Goal: Transaction & Acquisition: Purchase product/service

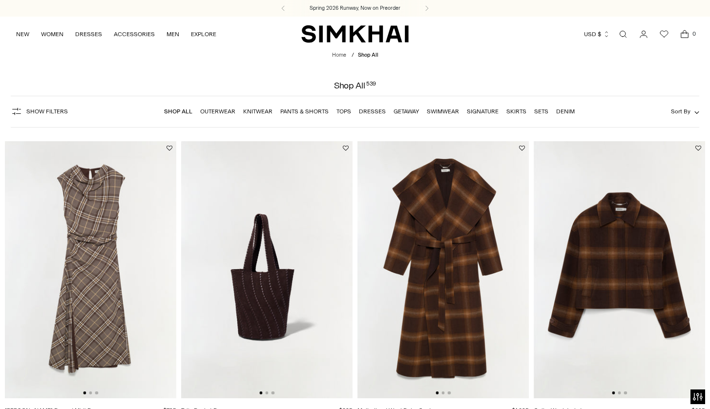
click at [375, 110] on link "Dresses" at bounding box center [372, 111] width 27 height 7
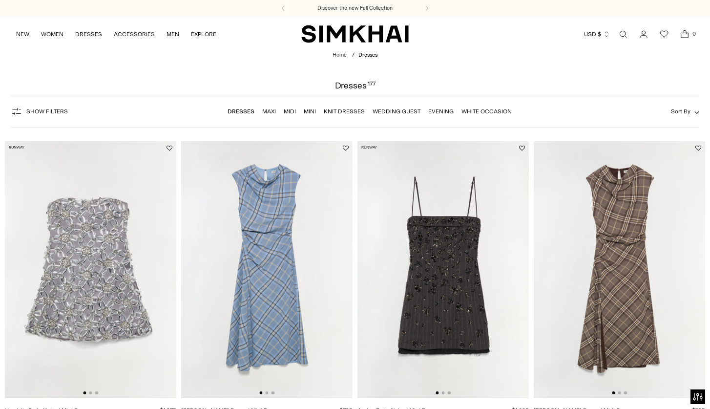
click at [395, 113] on link "Wedding Guest" at bounding box center [397, 111] width 48 height 7
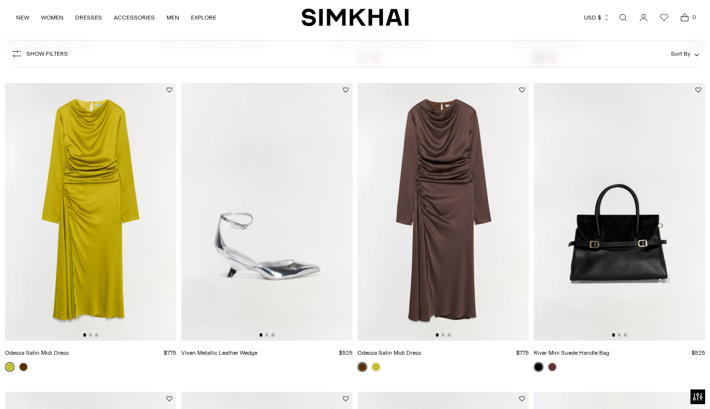
scroll to position [353, 0]
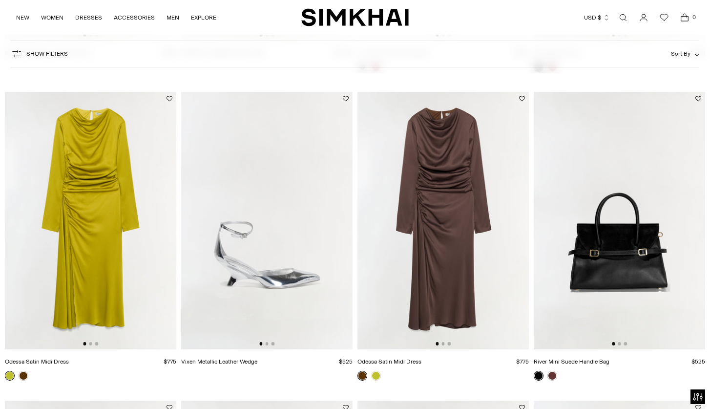
click at [450, 235] on img at bounding box center [443, 220] width 171 height 257
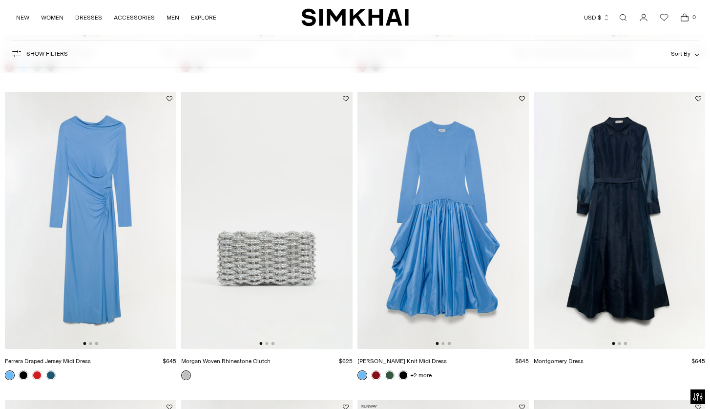
scroll to position [1299, 0]
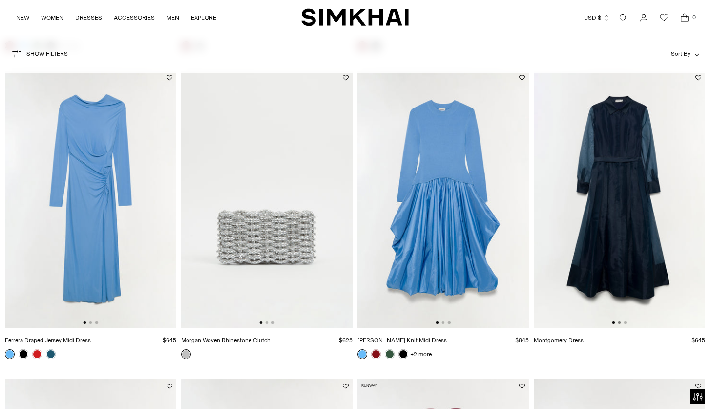
click at [620, 324] on button "Go to slide 2" at bounding box center [619, 322] width 3 height 3
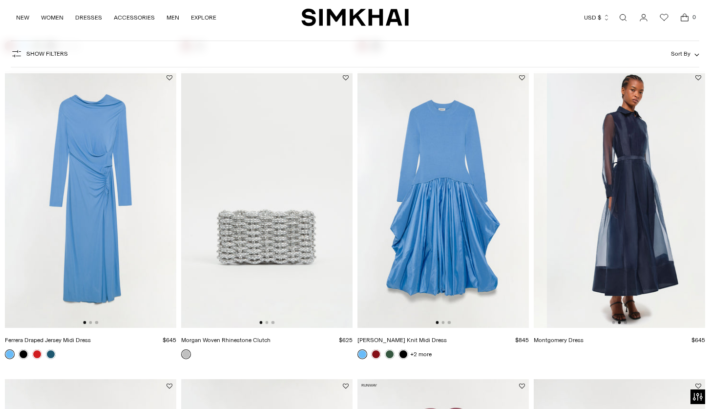
scroll to position [0, 171]
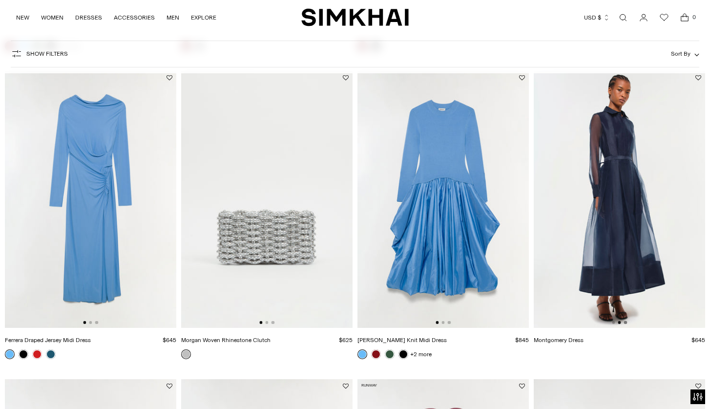
click at [625, 323] on button "Go to slide 3" at bounding box center [625, 322] width 3 height 3
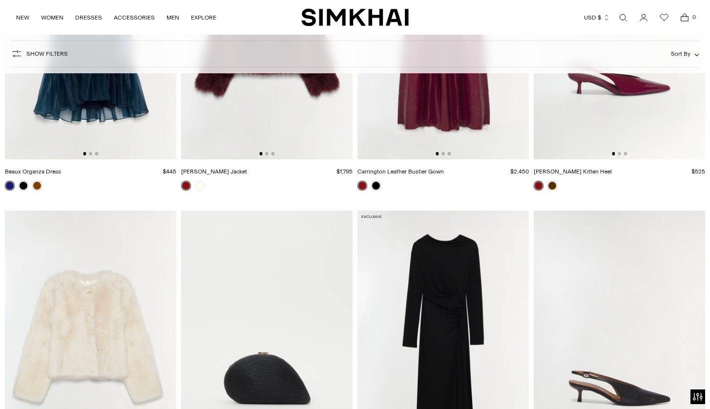
scroll to position [1922, 0]
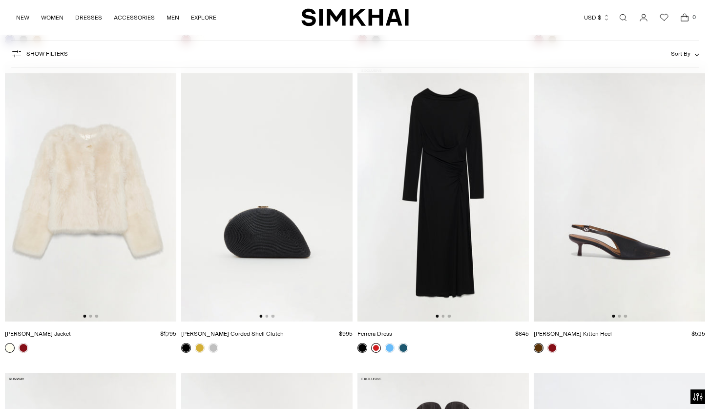
click at [378, 349] on link at bounding box center [376, 348] width 10 height 10
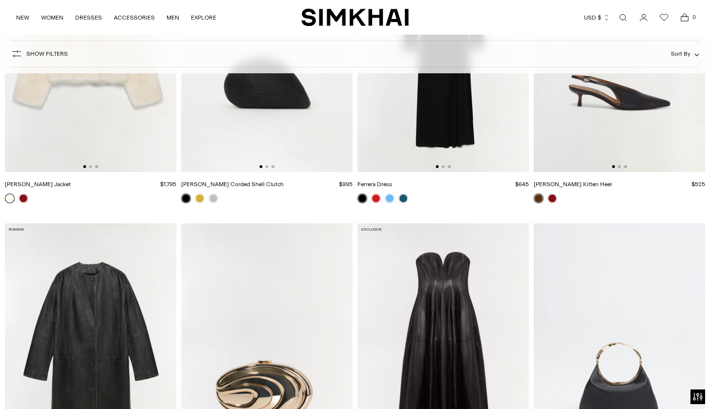
scroll to position [2021, 0]
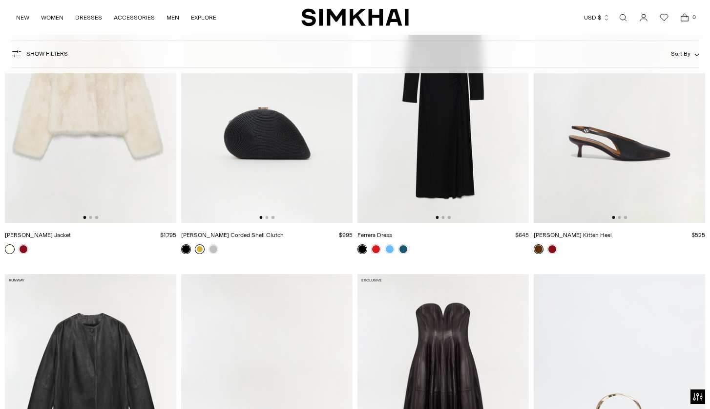
click at [203, 251] on link at bounding box center [200, 249] width 10 height 10
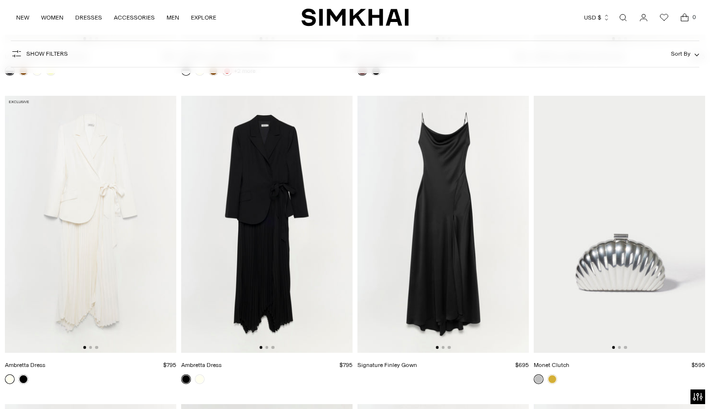
scroll to position [3728, 0]
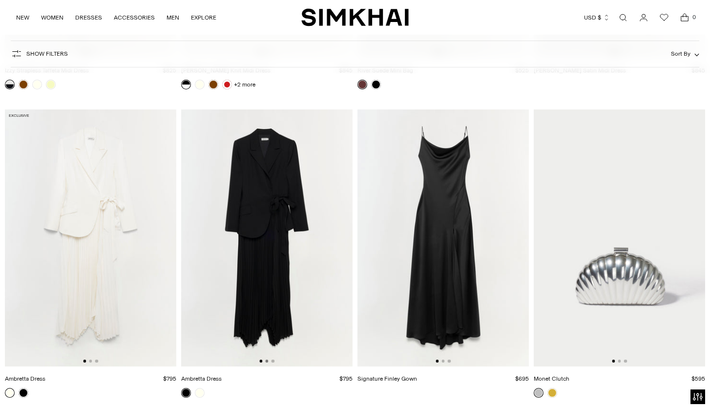
click at [266, 360] on button "Go to slide 2" at bounding box center [266, 360] width 3 height 3
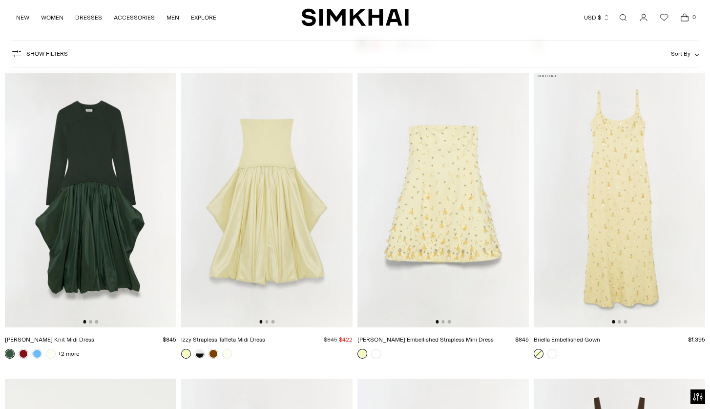
scroll to position [4694, 0]
click at [90, 322] on button "Go to slide 2" at bounding box center [90, 320] width 3 height 3
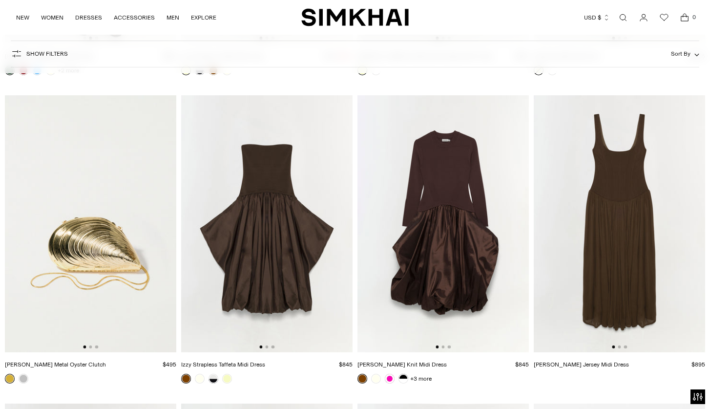
scroll to position [4983, 0]
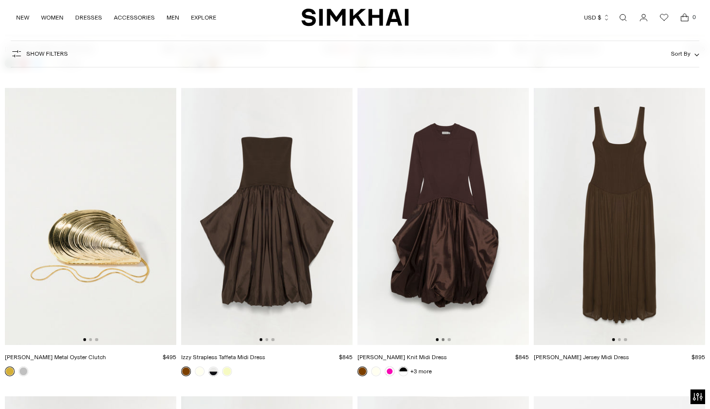
click at [443, 341] on button "Go to slide 2" at bounding box center [443, 339] width 3 height 3
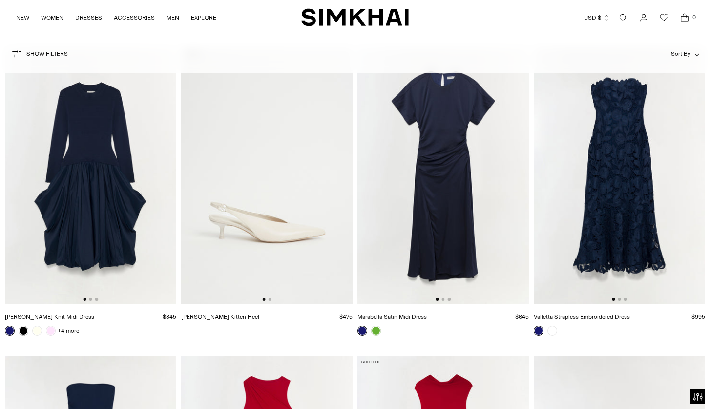
scroll to position [5637, 0]
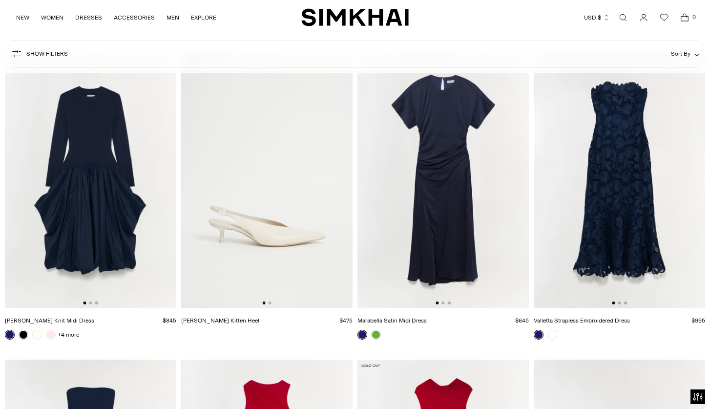
click at [90, 305] on img at bounding box center [90, 179] width 171 height 257
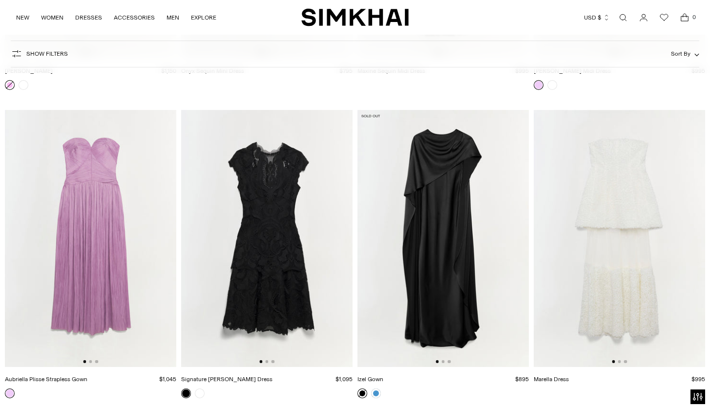
scroll to position [7430, 0]
click at [443, 361] on button "Go to slide 2" at bounding box center [443, 360] width 3 height 3
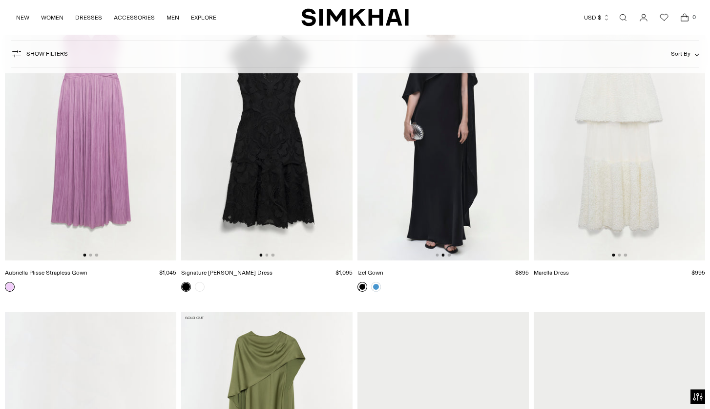
scroll to position [7535, 0]
click at [378, 285] on link at bounding box center [376, 287] width 10 height 10
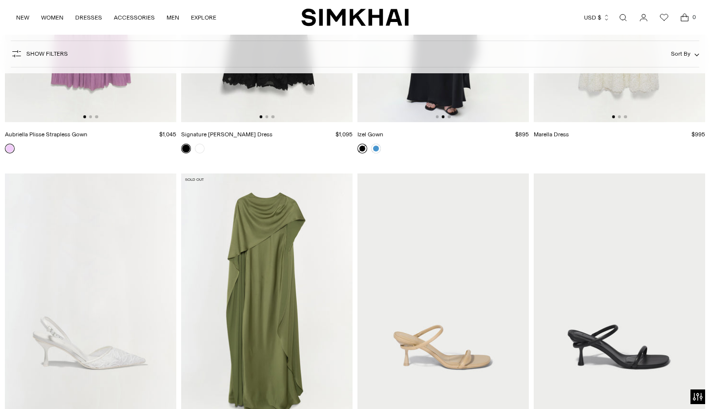
scroll to position [7774, 0]
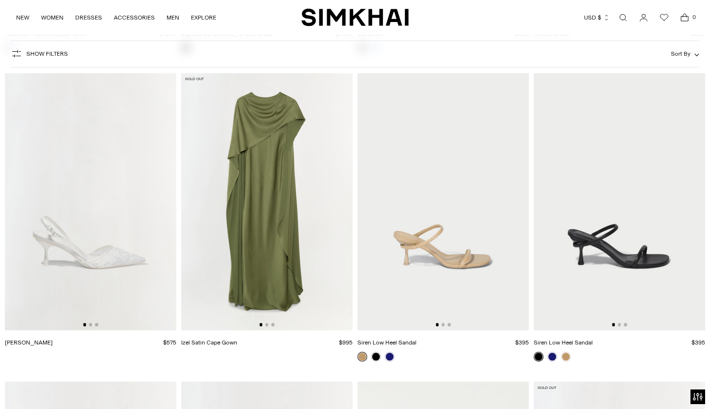
click at [268, 327] on img at bounding box center [266, 201] width 171 height 257
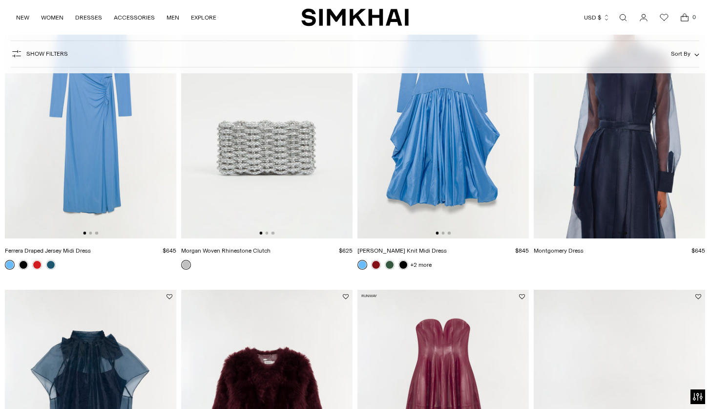
scroll to position [1300, 0]
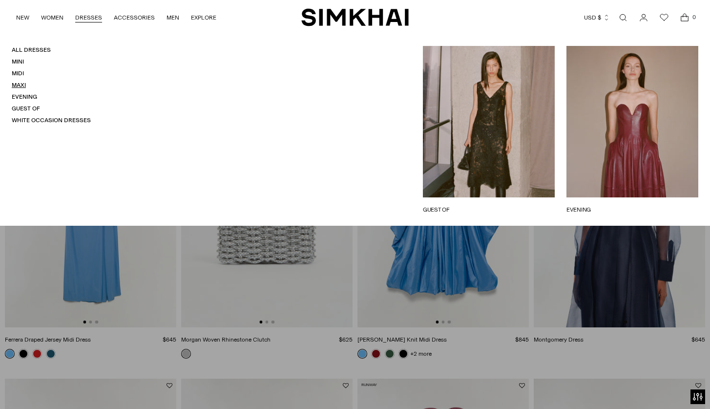
click at [21, 84] on link "Maxi" at bounding box center [19, 85] width 14 height 7
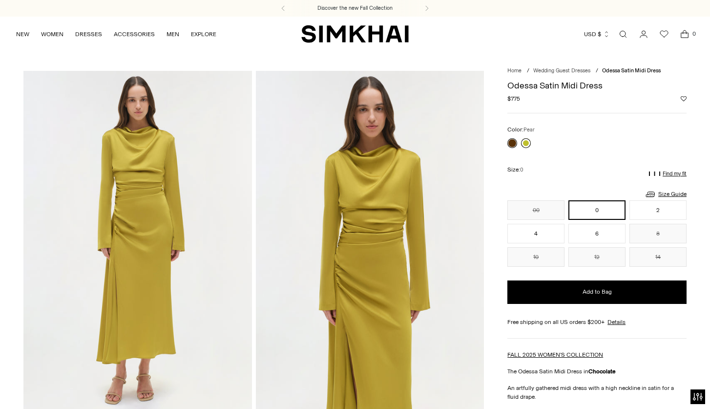
click at [525, 142] on link at bounding box center [526, 143] width 10 height 10
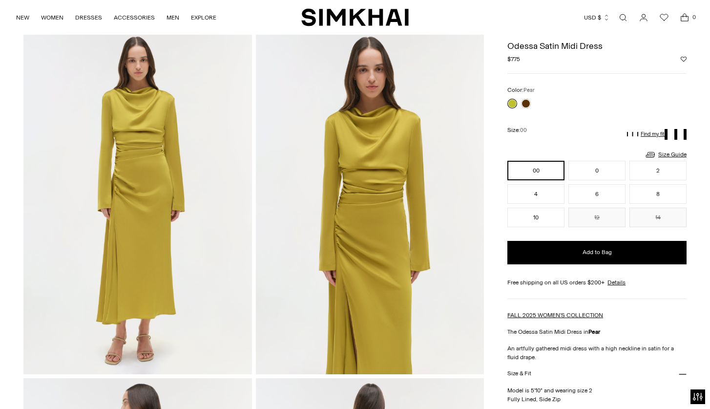
scroll to position [33, 0]
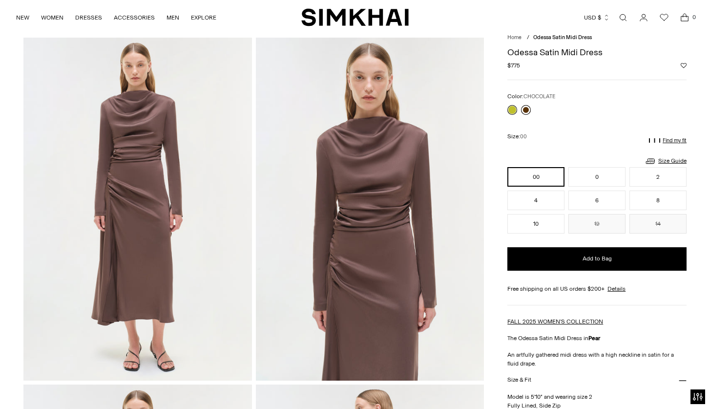
click at [524, 110] on link at bounding box center [526, 110] width 10 height 10
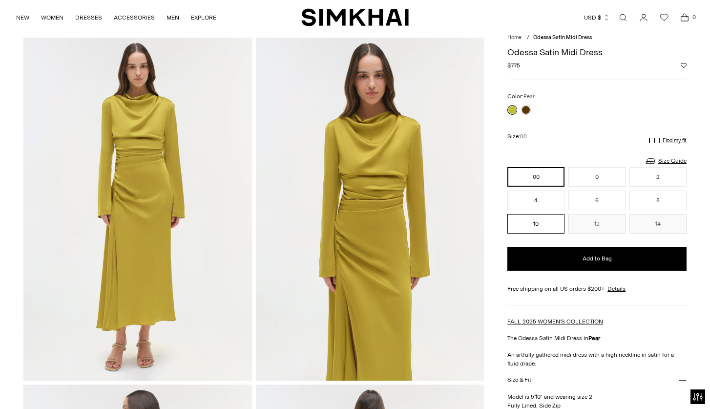
click at [527, 232] on button "10" at bounding box center [535, 224] width 57 height 20
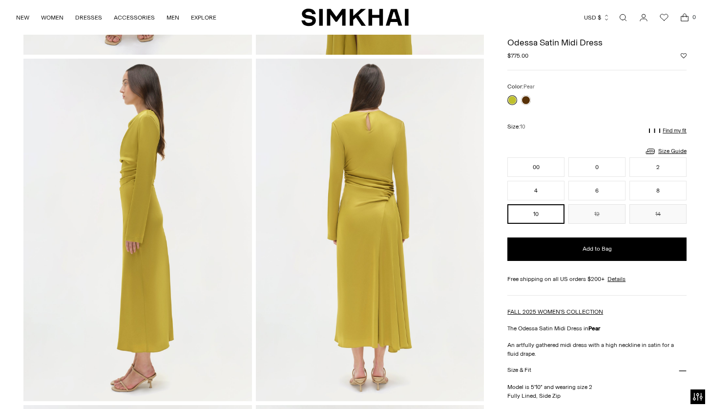
scroll to position [249, 0]
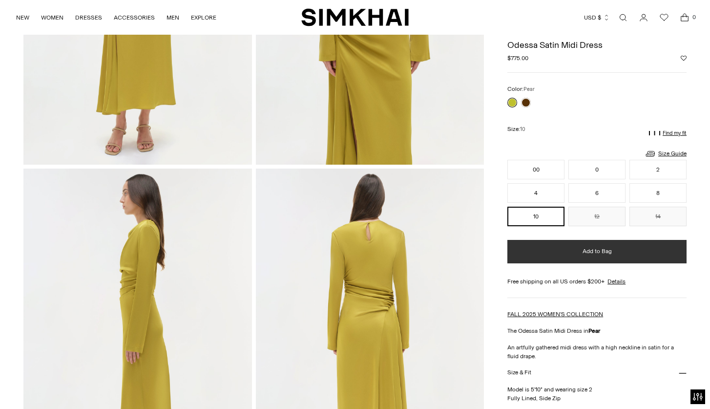
click at [562, 247] on button "Add to Bag" at bounding box center [596, 251] width 179 height 23
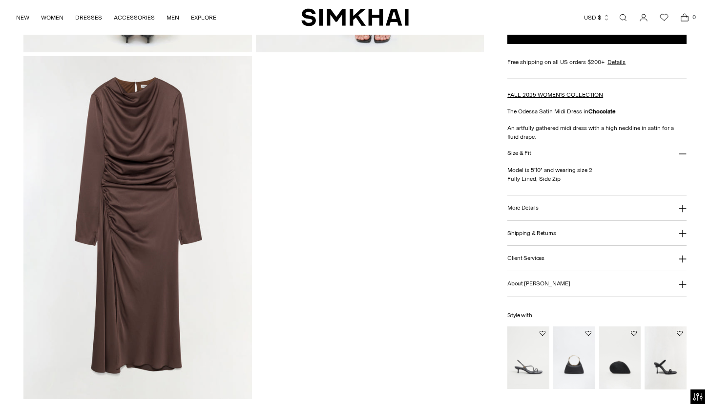
scroll to position [1092, 0]
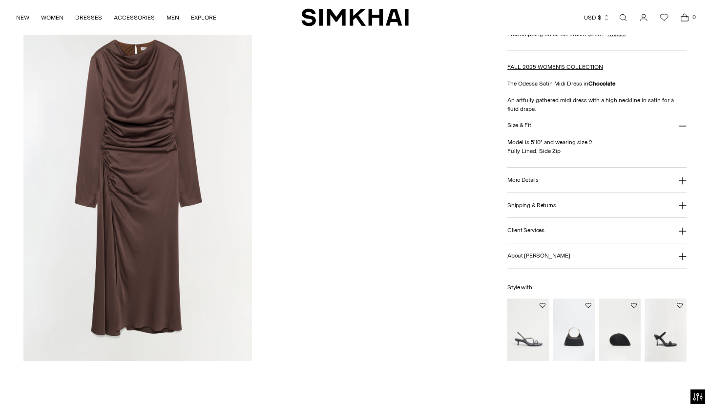
click at [561, 183] on button "More Details" at bounding box center [596, 180] width 179 height 25
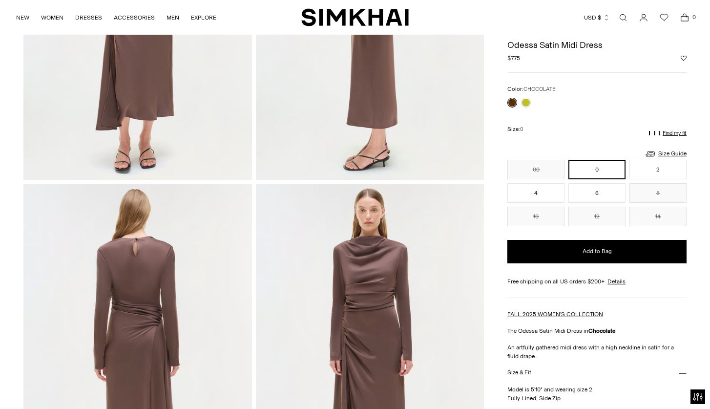
scroll to position [556, 0]
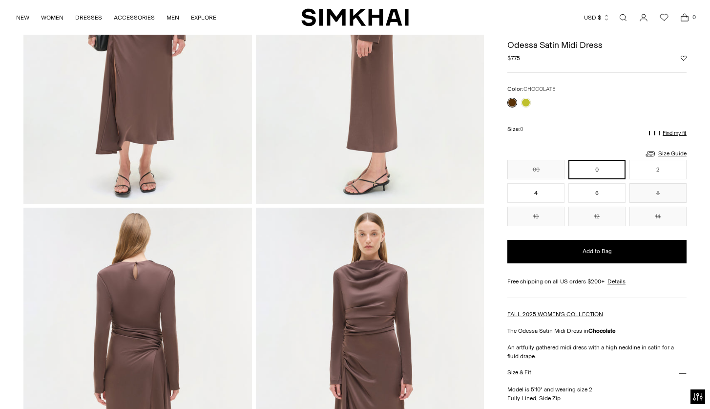
click at [671, 132] on p "Find my fit" at bounding box center [675, 133] width 24 height 6
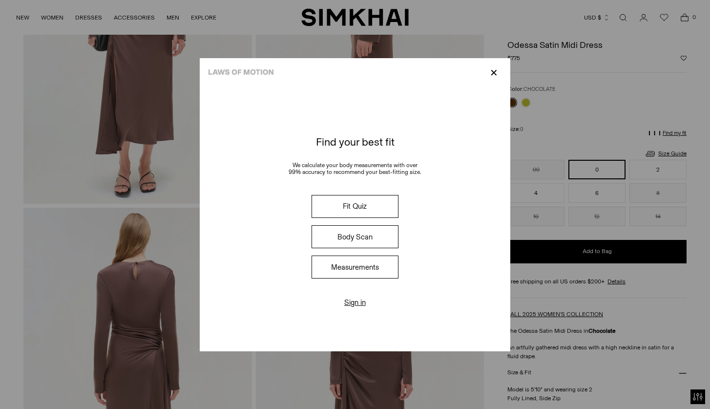
click at [364, 276] on button "Measurements" at bounding box center [355, 266] width 87 height 23
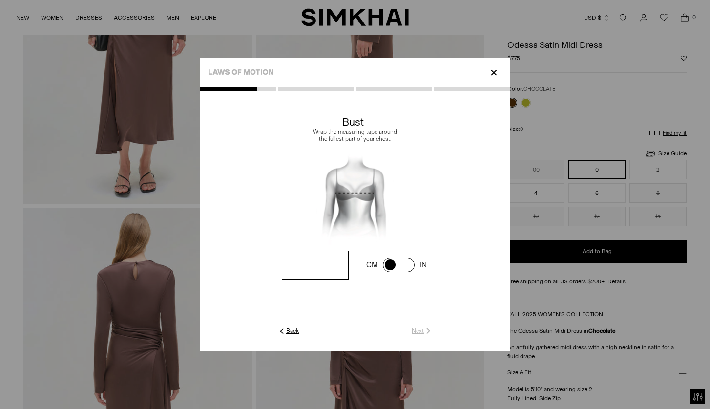
click at [317, 274] on input "number" at bounding box center [315, 265] width 67 height 29
type input "**"
click at [424, 331] on img at bounding box center [428, 330] width 9 height 9
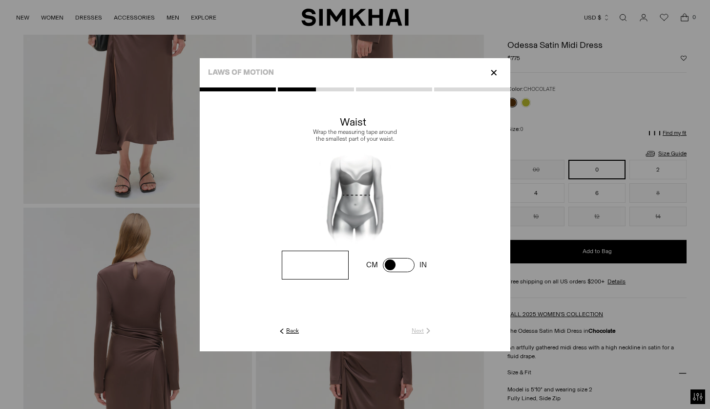
click at [319, 270] on input "number" at bounding box center [315, 265] width 67 height 29
type input "**"
click at [419, 331] on link "Next" at bounding box center [422, 330] width 21 height 9
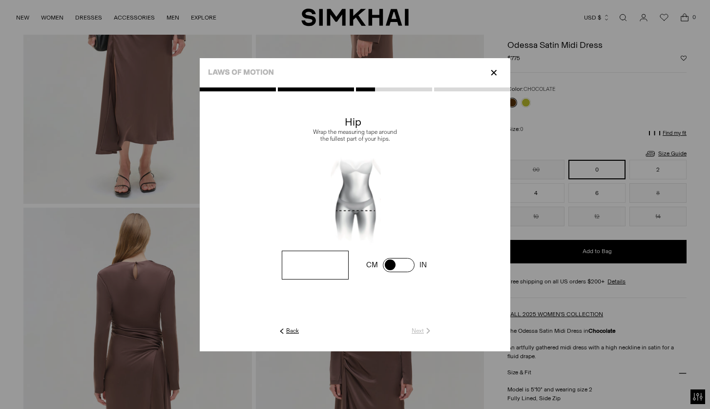
click at [321, 261] on input "number" at bounding box center [315, 265] width 67 height 29
type input "**"
click at [420, 329] on link "Next" at bounding box center [422, 330] width 21 height 9
click at [317, 277] on input "number" at bounding box center [315, 265] width 67 height 29
type input "**"
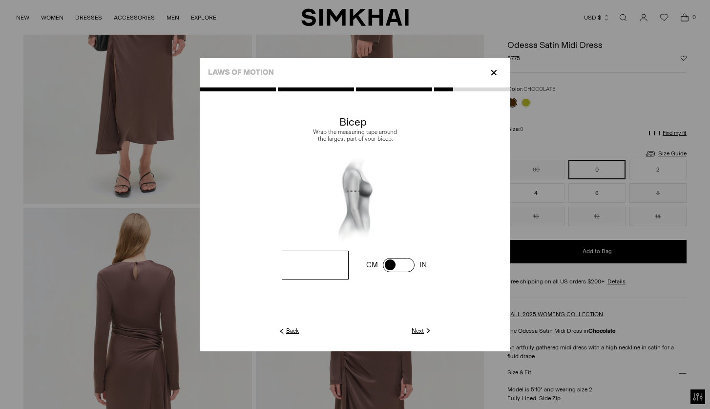
click at [415, 328] on link "Next" at bounding box center [422, 330] width 21 height 9
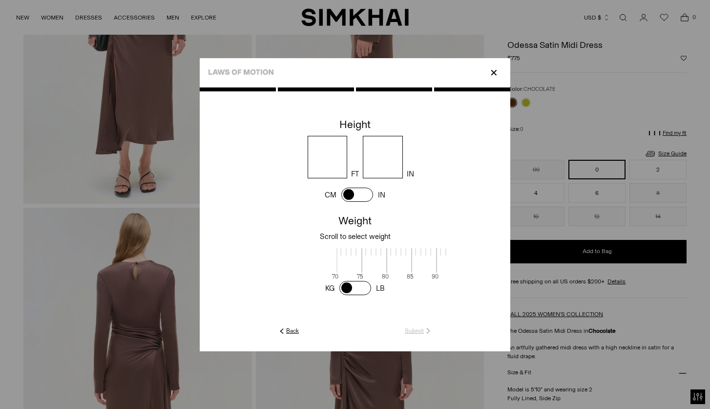
scroll to position [1, 317]
click at [317, 139] on input "number" at bounding box center [328, 157] width 40 height 42
type input "*"
click at [391, 161] on input "number" at bounding box center [383, 157] width 40 height 42
type input "*"
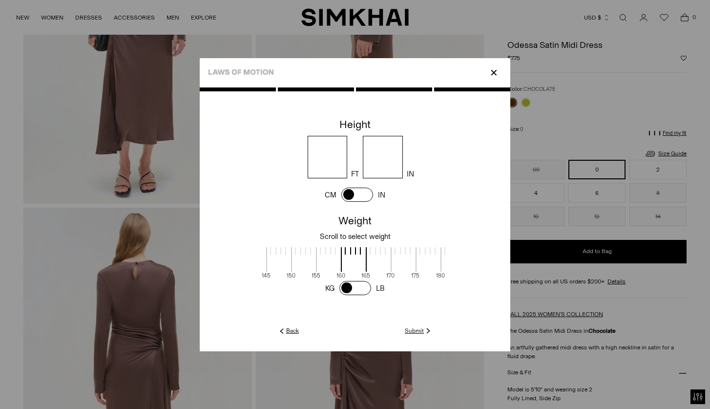
scroll to position [1, 468]
drag, startPoint x: 413, startPoint y: 260, endPoint x: 263, endPoint y: 257, distance: 150.5
click at [262, 256] on span at bounding box center [255, 259] width 26 height 24
drag, startPoint x: 404, startPoint y: 252, endPoint x: 391, endPoint y: 253, distance: 12.8
click at [391, 253] on label at bounding box center [392, 254] width 25 height 14
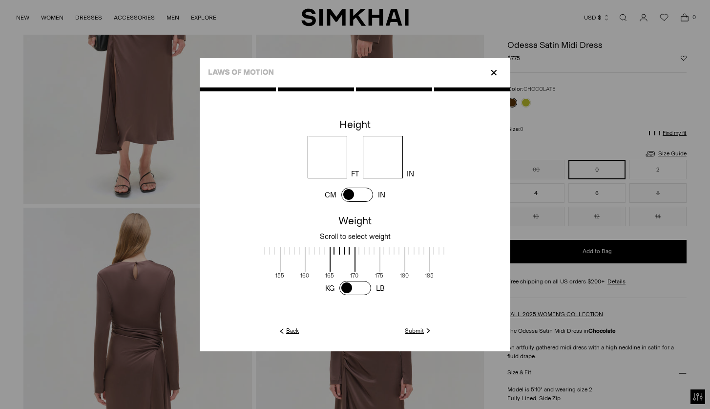
scroll to position [1, 481]
drag, startPoint x: 413, startPoint y: 255, endPoint x: 401, endPoint y: 255, distance: 12.2
click at [401, 255] on span at bounding box center [406, 259] width 26 height 24
click at [418, 332] on link "Submit" at bounding box center [419, 330] width 28 height 9
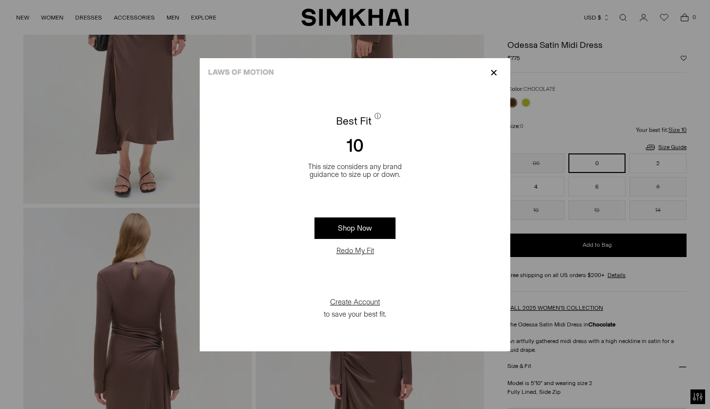
click at [488, 71] on p "✕" at bounding box center [493, 72] width 13 height 17
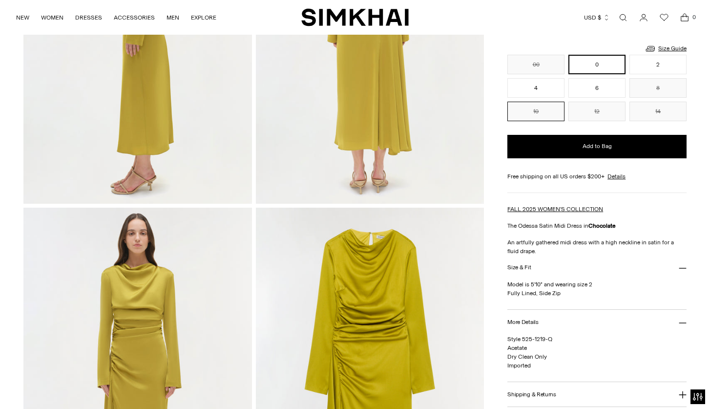
click at [523, 103] on div "Color: Pear Color: CHOCOLATE ********* Size: 0 Size Guide Size Guide Women Nume…" at bounding box center [596, 53] width 179 height 135
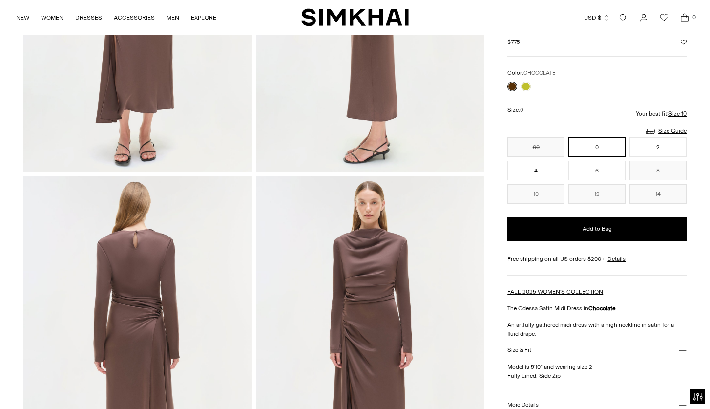
scroll to position [568, 0]
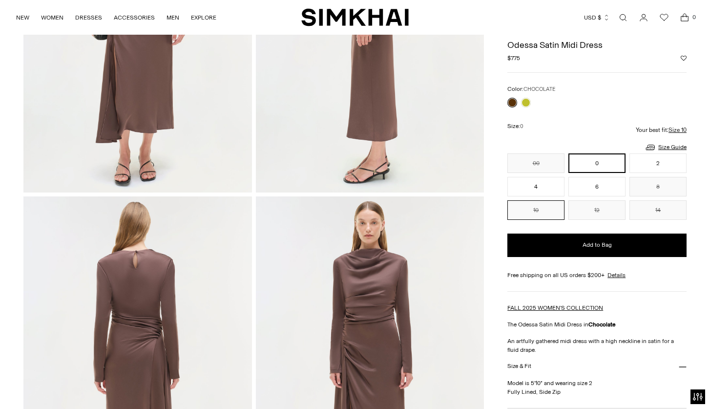
click at [540, 207] on button "10" at bounding box center [535, 210] width 57 height 20
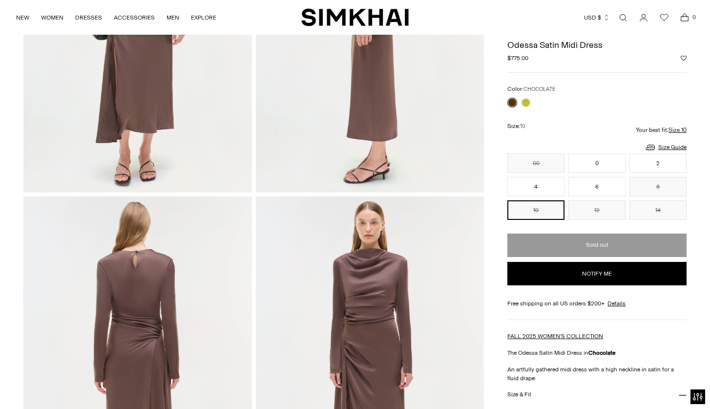
click at [560, 277] on button "Notify me" at bounding box center [596, 273] width 179 height 23
select select "**"
select select "**********"
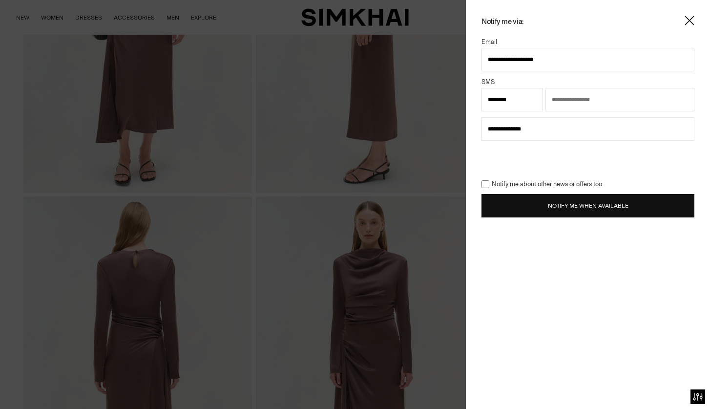
type input "**********"
click at [616, 209] on button "Notify Me When Available" at bounding box center [588, 205] width 213 height 23
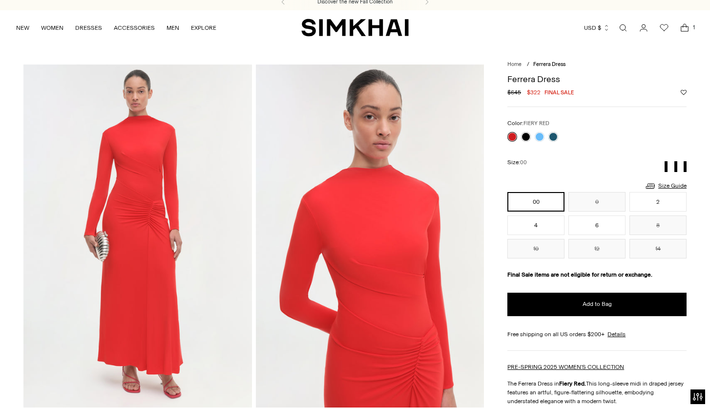
scroll to position [43, 0]
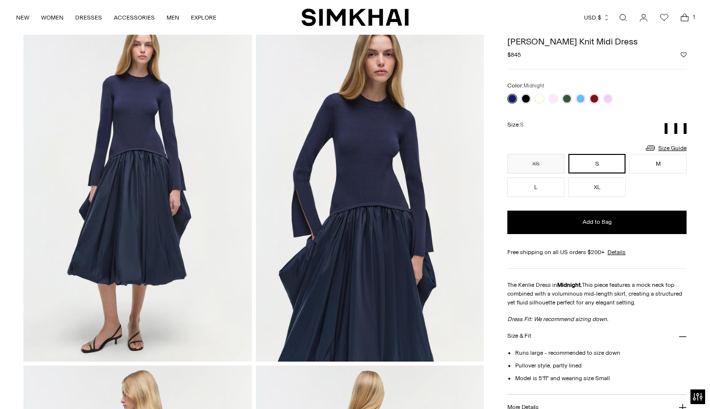
scroll to position [52, 0]
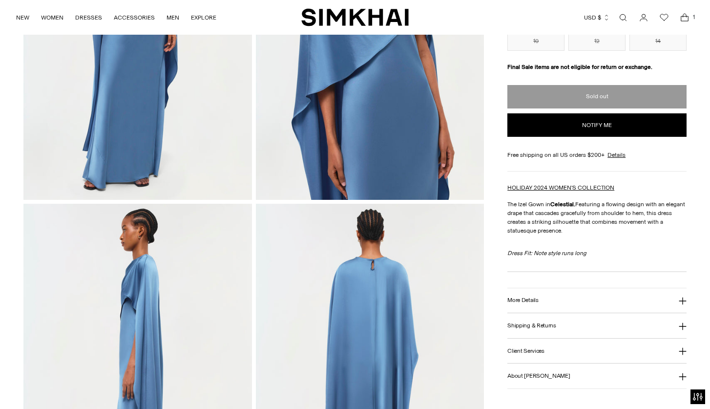
scroll to position [225, 0]
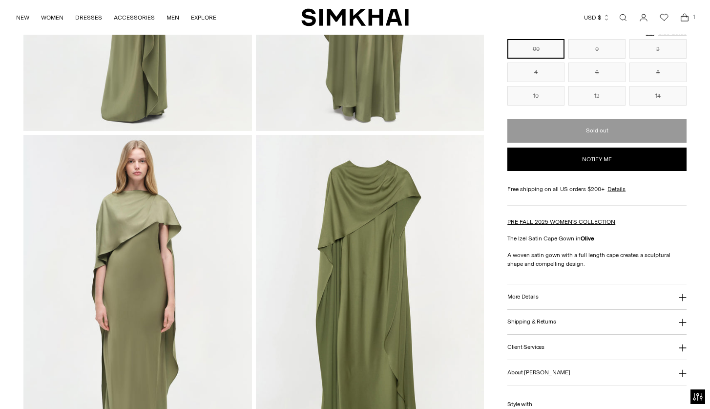
scroll to position [621, 0]
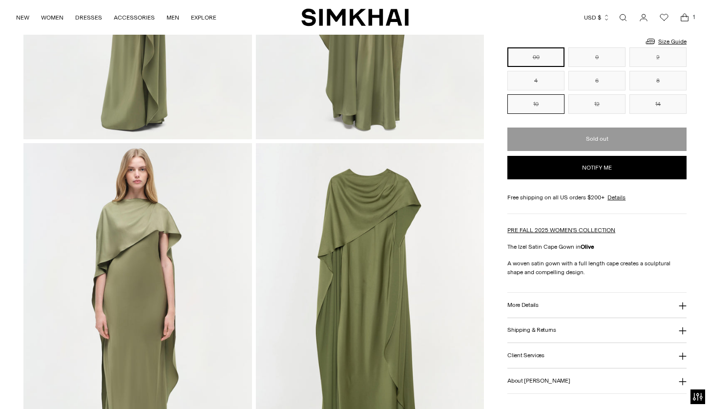
click at [551, 105] on button "10" at bounding box center [535, 104] width 57 height 20
click at [523, 158] on button "Notify me" at bounding box center [596, 167] width 179 height 23
select select "**********"
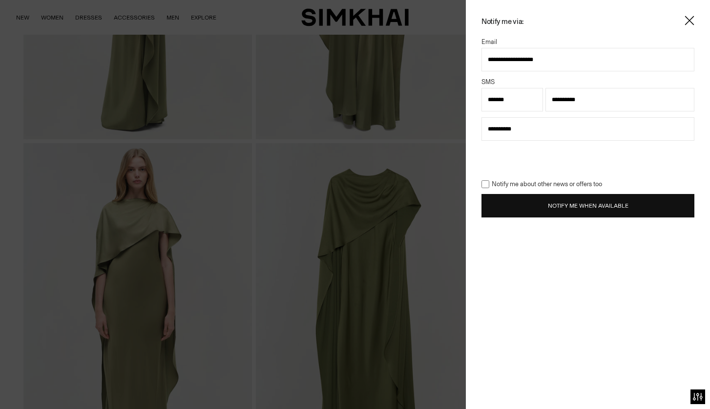
click at [549, 194] on button "Notify Me When Available" at bounding box center [588, 205] width 213 height 23
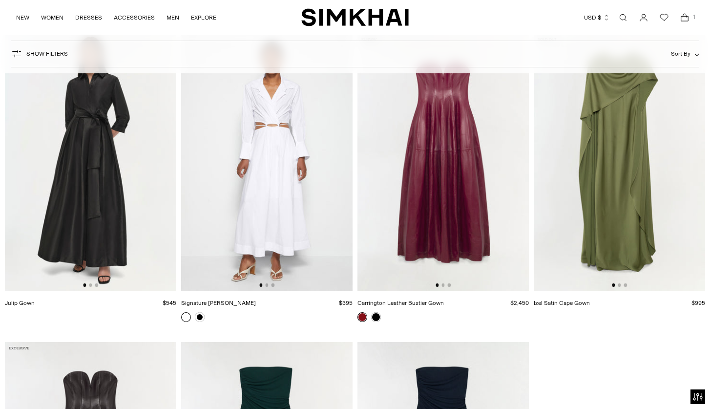
scroll to position [2254, 0]
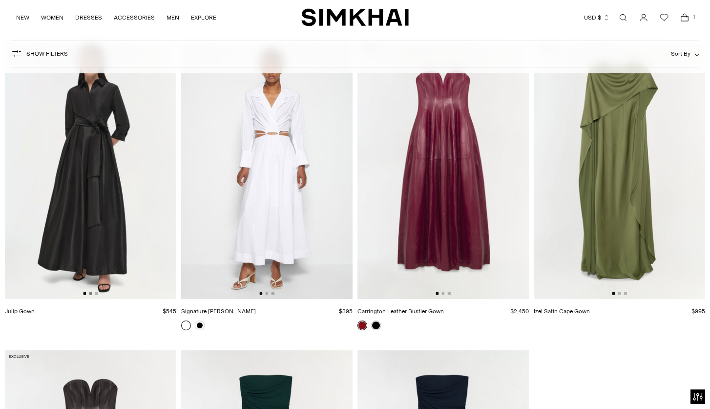
click at [90, 294] on button "Go to slide 2" at bounding box center [90, 293] width 3 height 3
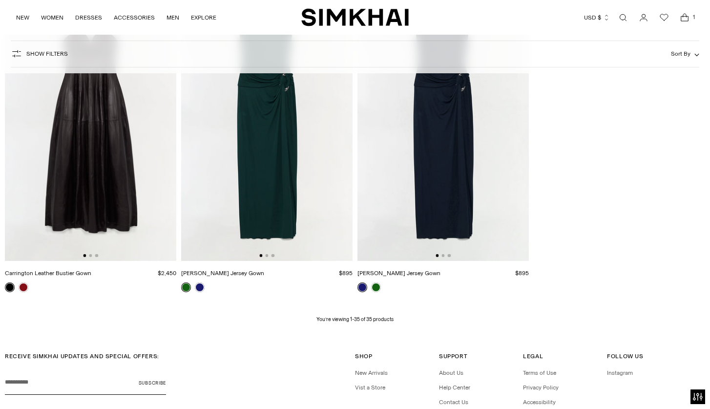
scroll to position [2691, 0]
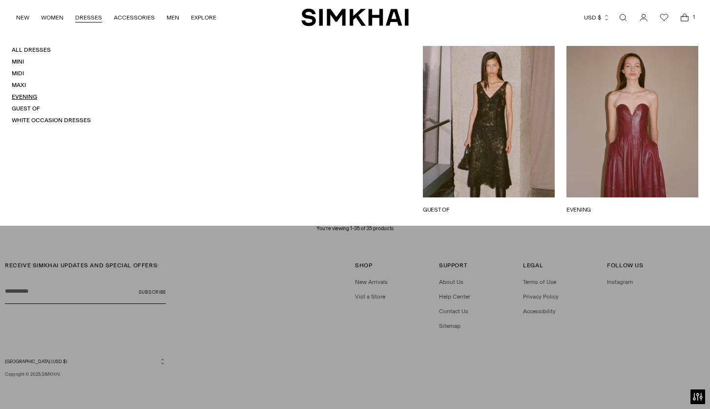
click at [23, 97] on link "Evening" at bounding box center [24, 96] width 25 height 7
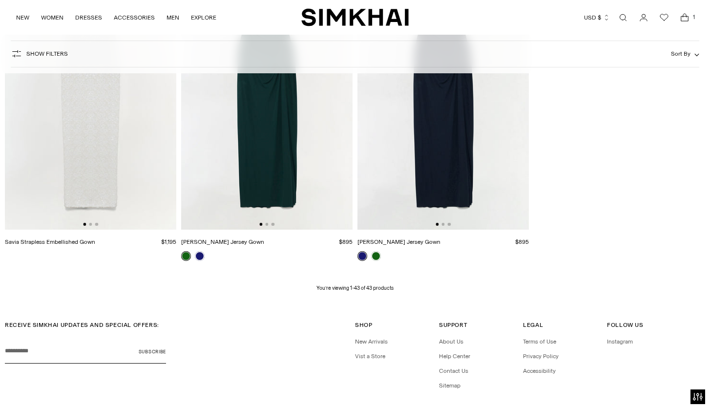
scroll to position [3248, 0]
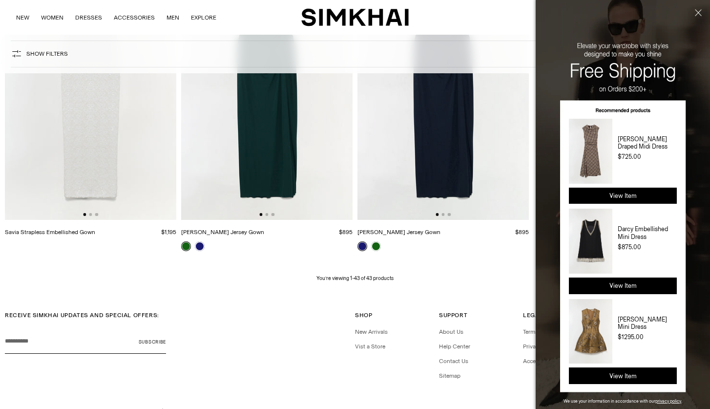
click at [696, 12] on button "Close" at bounding box center [697, 31] width 26 height 62
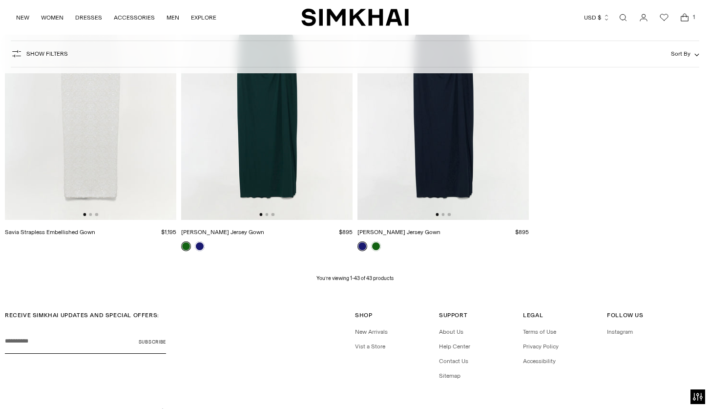
click at [689, 17] on icon "Open cart modal" at bounding box center [685, 18] width 14 height 10
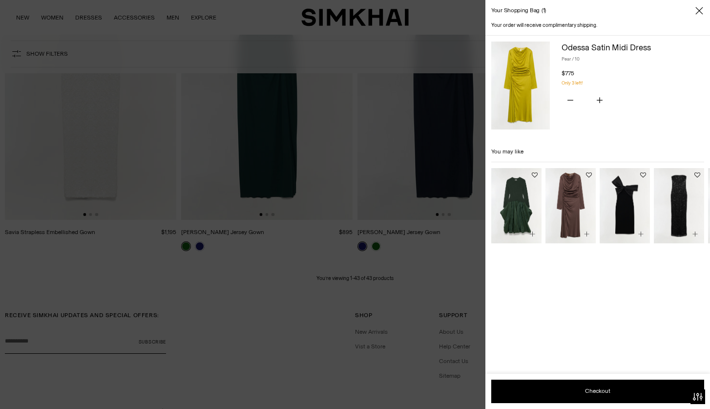
click at [527, 89] on img at bounding box center [520, 86] width 59 height 88
